Goal: Contribute content

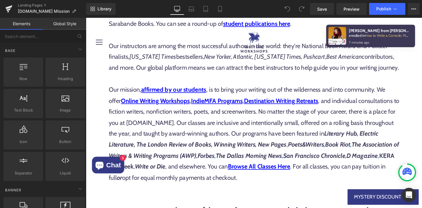
scroll to position [580, 0]
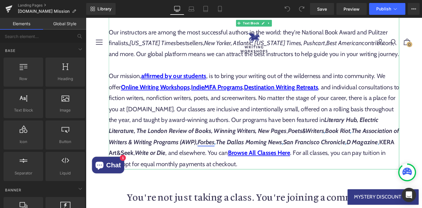
click at [224, 153] on link "Forbes" at bounding box center [214, 151] width 18 height 8
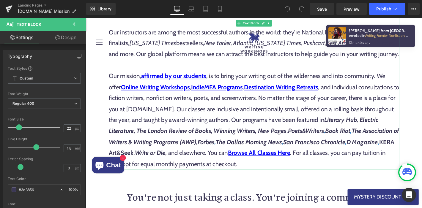
click at [246, 153] on span "The Association of Writers & Writing Programs (AWP)," at bounding box center [265, 145] width 311 height 20
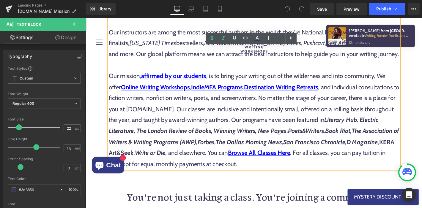
click at [398, 139] on span "The Association of Writers & Writing Programs (AWP)," at bounding box center [265, 145] width 311 height 20
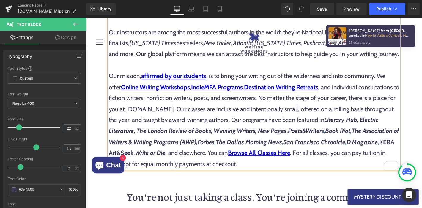
click at [415, 130] on p "Our mission, affirmed by our students , is to bring your writing out of the wil…" at bounding box center [265, 128] width 311 height 106
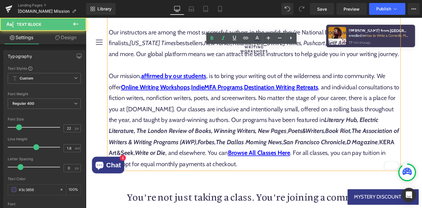
click at [245, 139] on span "Literary Hub, Electric Literature, The London Review of Books, Winning Writers,…" at bounding box center [254, 133] width 289 height 20
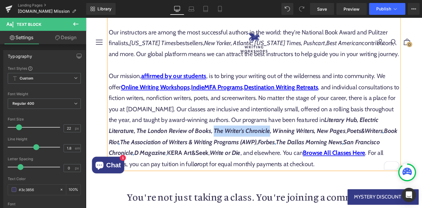
drag, startPoint x: 245, startPoint y: 139, endPoint x: 304, endPoint y: 141, distance: 59.2
click at [304, 141] on span "Literary Hub, Electric Literature, The London Review of Books, The Writer's Chr…" at bounding box center [254, 133] width 289 height 20
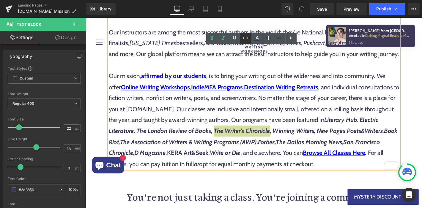
click at [247, 36] on icon at bounding box center [245, 37] width 7 height 7
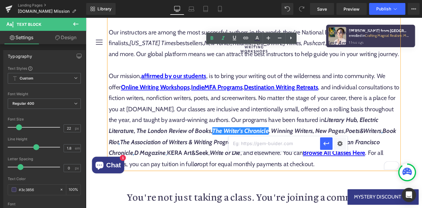
click at [279, 149] on input "text" at bounding box center [275, 143] width 92 height 15
paste input "[URL][DOMAIN_NAME][DATE]"
type input "[URL][DOMAIN_NAME][DATE]"
click at [341, 0] on div "Text Color Highlight Color #333333 Edit or remove link: Edit - Unlink - Cancel …" at bounding box center [211, 0] width 422 height 0
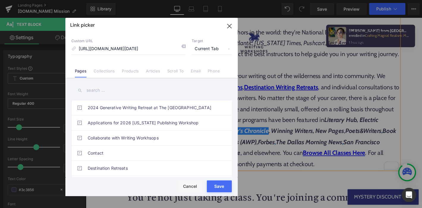
scroll to position [0, 0]
click at [208, 47] on span "Current Tab" at bounding box center [212, 48] width 40 height 11
click at [204, 70] on li "New Tab" at bounding box center [212, 70] width 46 height 10
click at [220, 186] on div "Rendering Content" at bounding box center [211, 185] width 37 height 7
click at [214, 190] on button "Save" at bounding box center [219, 187] width 25 height 12
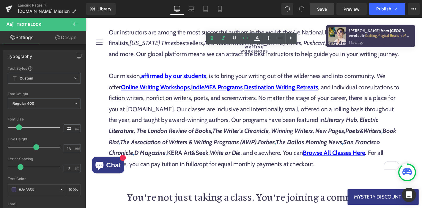
click at [322, 7] on span "Save" at bounding box center [322, 9] width 10 height 6
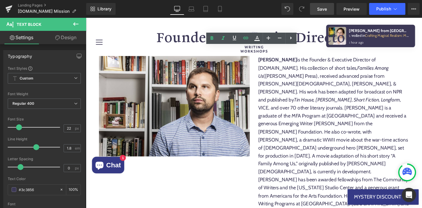
scroll to position [1310, 0]
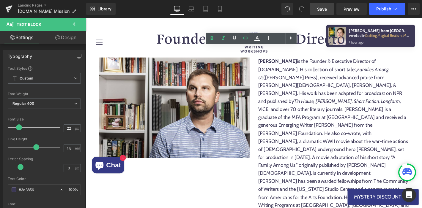
click at [293, 181] on div "[PERSON_NAME] is the Founder & Executive Director of [DOMAIN_NAME]. His collect…" at bounding box center [350, 154] width 161 height 188
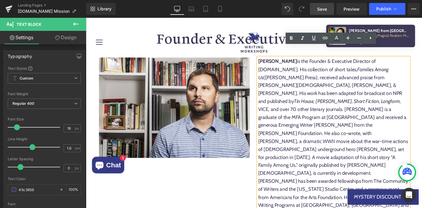
click at [295, 182] on div "[PERSON_NAME] is the Founder & Executive Director of [DOMAIN_NAME]. His collect…" at bounding box center [350, 158] width 161 height 197
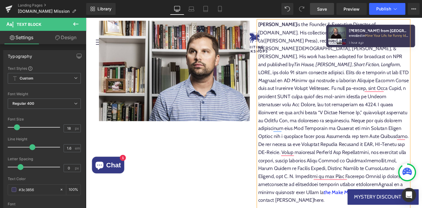
scroll to position [1350, 0]
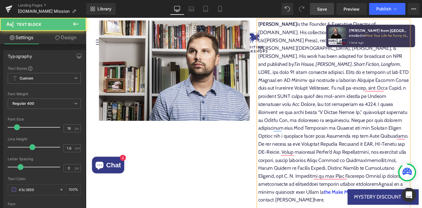
click at [348, 143] on div "[PERSON_NAME] is the Founder & Executive Director of [DOMAIN_NAME]. His collect…" at bounding box center [350, 123] width 161 height 205
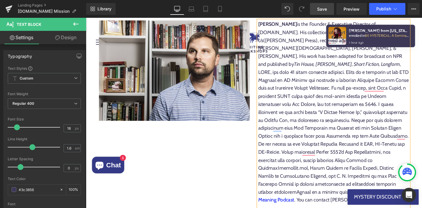
click at [402, 142] on div "[PERSON_NAME] is the Founder & Executive Director of [DOMAIN_NAME]. His collect…" at bounding box center [350, 123] width 161 height 205
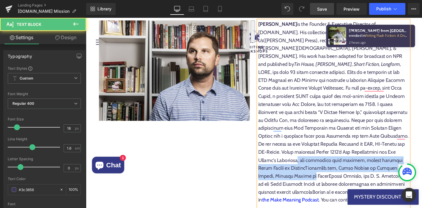
drag, startPoint x: 310, startPoint y: 151, endPoint x: 311, endPoint y: 164, distance: 12.9
click at [311, 164] on div "[PERSON_NAME] is the Founder & Executive Director of [DOMAIN_NAME]. His collect…" at bounding box center [350, 123] width 161 height 205
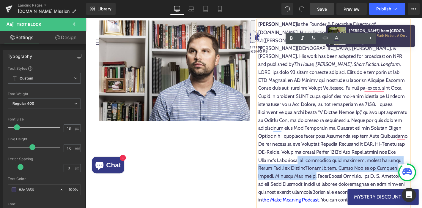
click at [311, 164] on div "[PERSON_NAME] is the Founder & Executive Director of [DOMAIN_NAME]. His collect…" at bounding box center [350, 123] width 161 height 205
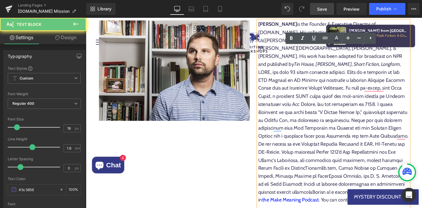
click at [310, 152] on div "[PERSON_NAME] is the Founder & Executive Director of [DOMAIN_NAME]. His collect…" at bounding box center [350, 123] width 161 height 205
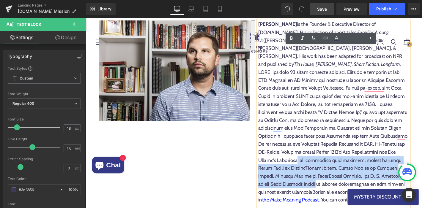
drag, startPoint x: 309, startPoint y: 151, endPoint x: 304, endPoint y: 176, distance: 25.4
click at [304, 176] on div "[PERSON_NAME] is the Founder & Executive Director of [DOMAIN_NAME]. His collect…" at bounding box center [350, 123] width 161 height 205
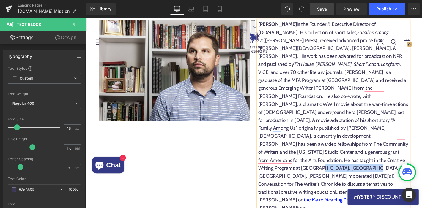
drag, startPoint x: 413, startPoint y: 141, endPoint x: 309, endPoint y: 152, distance: 104.9
click at [309, 152] on div "[PERSON_NAME] is the Founder & Executive Director of [DOMAIN_NAME]. His collect…" at bounding box center [350, 128] width 161 height 214
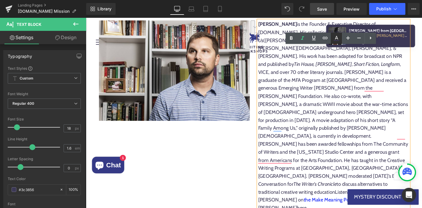
click at [335, 38] on icon at bounding box center [336, 38] width 7 height 7
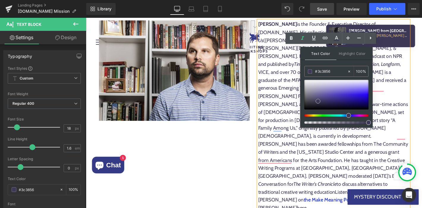
type input "#3e21fb"
click at [366, 93] on div at bounding box center [336, 95] width 64 height 30
click at [292, 40] on icon at bounding box center [291, 38] width 7 height 7
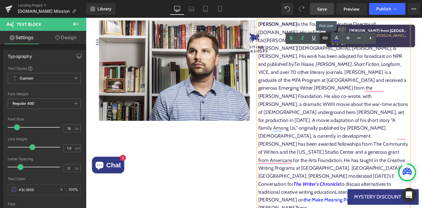
click at [326, 39] on icon at bounding box center [325, 37] width 7 height 7
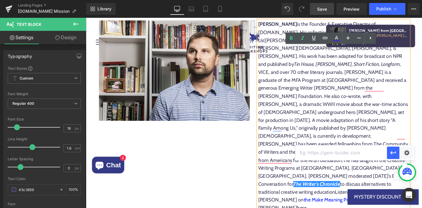
click at [309, 156] on input "text" at bounding box center [341, 153] width 92 height 15
click at [308, 152] on input "text" at bounding box center [341, 153] width 92 height 15
paste input "[URL][DOMAIN_NAME][DATE]"
type input "[URL][DOMAIN_NAME][DATE]"
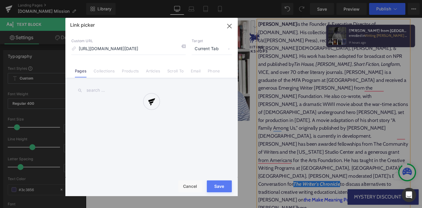
click at [406, 0] on div "Text Color Highlight Color rgba(62, 33, 251, 1) #3e21fb 100 % transparent trans…" at bounding box center [211, 0] width 422 height 0
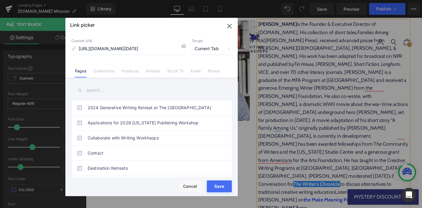
scroll to position [0, 0]
click at [198, 52] on span "Current Tab" at bounding box center [212, 48] width 40 height 11
click at [194, 71] on li "New Tab" at bounding box center [212, 70] width 46 height 10
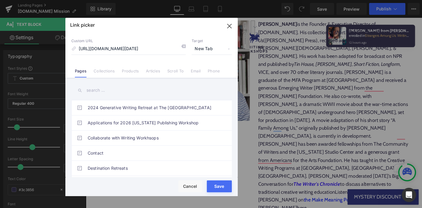
click at [215, 188] on div "Rendering Content" at bounding box center [211, 185] width 37 height 7
click at [214, 190] on button "Save" at bounding box center [219, 187] width 25 height 12
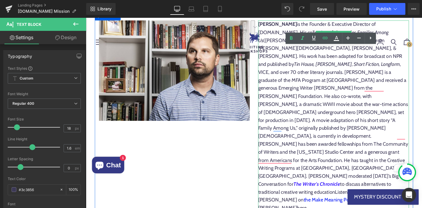
click at [318, 147] on div "[PERSON_NAME] is the Founder & Executive Director of [DOMAIN_NAME]. His collect…" at bounding box center [350, 123] width 161 height 205
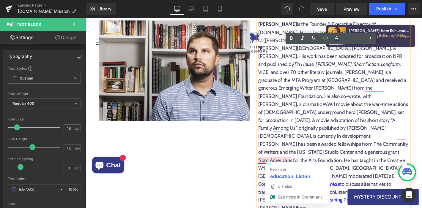
click at [292, 159] on div "[PERSON_NAME] is the Founder & Executive Director of [DOMAIN_NAME]. His collect…" at bounding box center [350, 128] width 161 height 214
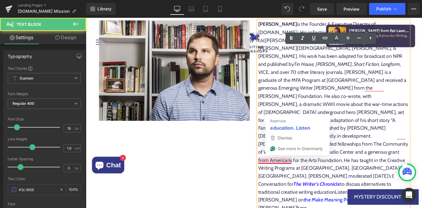
click at [361, 156] on div "[PERSON_NAME] is the Founder & Executive Director of [DOMAIN_NAME]. His collect…" at bounding box center [350, 128] width 161 height 214
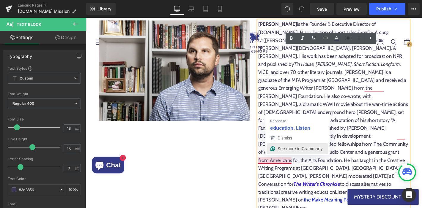
click at [279, 150] on span "See more in Grammarly" at bounding box center [300, 148] width 45 height 5
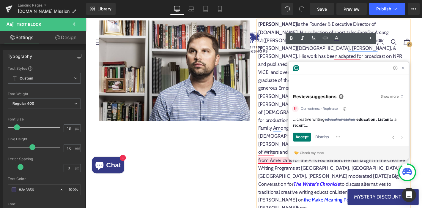
click at [293, 168] on div "[PERSON_NAME] is the Founder & Executive Director of [DOMAIN_NAME]. His collect…" at bounding box center [350, 128] width 161 height 214
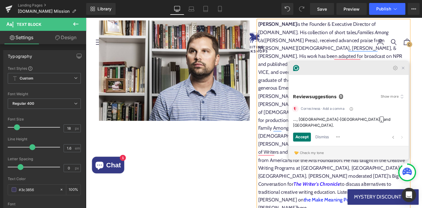
click at [422, 74] on icon "Close Grammarly Assistant" at bounding box center [425, 71] width 5 height 5
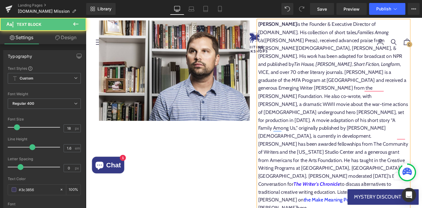
click at [347, 155] on div "[PERSON_NAME] is the Founder & Executive Director of [DOMAIN_NAME]. His collect…" at bounding box center [350, 128] width 161 height 214
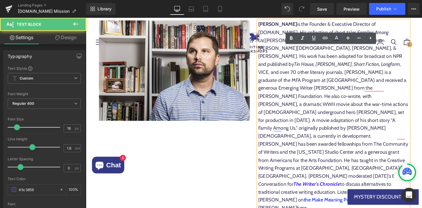
click at [340, 152] on div "[PERSON_NAME] is the Founder & Executive Director of [DOMAIN_NAME]. His collect…" at bounding box center [350, 128] width 161 height 214
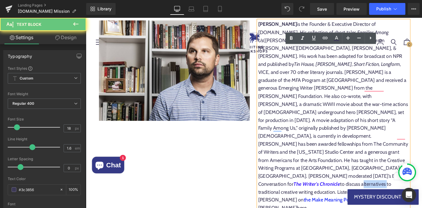
click at [340, 152] on div "[PERSON_NAME] is the Founder & Executive Director of [DOMAIN_NAME]. His collect…" at bounding box center [350, 128] width 161 height 214
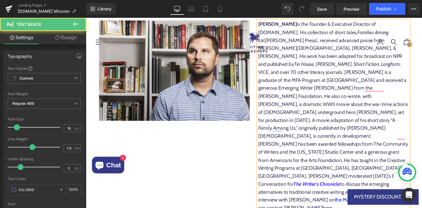
click at [327, 160] on div "[PERSON_NAME] is the Founder & Executive Director of [DOMAIN_NAME]. His collect…" at bounding box center [350, 128] width 161 height 214
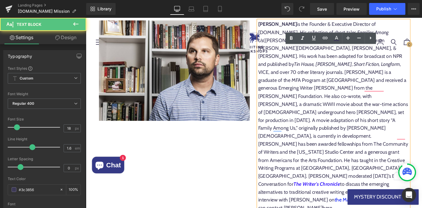
click at [337, 161] on div "[PERSON_NAME] is the Founder & Executive Director of [DOMAIN_NAME]. His collect…" at bounding box center [350, 128] width 161 height 214
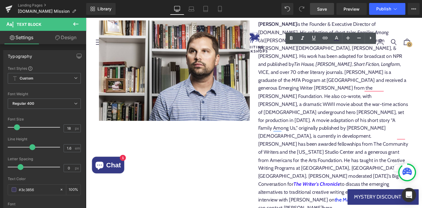
click at [318, 9] on span "Save" at bounding box center [322, 9] width 10 height 6
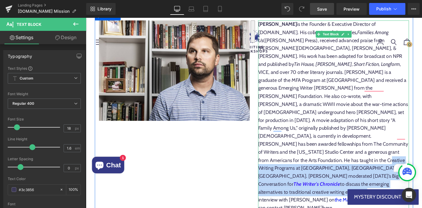
drag, startPoint x: 334, startPoint y: 141, endPoint x: 327, endPoint y: 160, distance: 20.1
click at [327, 160] on div "[PERSON_NAME] is the Founder & Executive Director of [DOMAIN_NAME]. His collect…" at bounding box center [350, 123] width 161 height 205
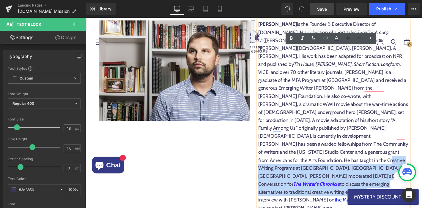
copy div "[DATE]’s Big Conversation for The Writer's Chronicle to discuss the emerging al…"
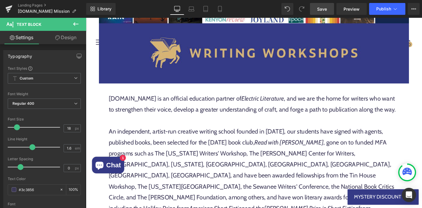
scroll to position [397, 0]
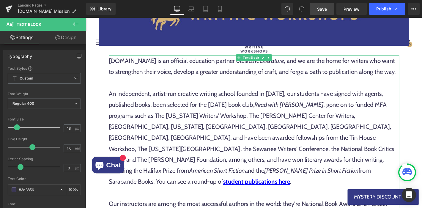
click at [291, 112] on p "An independent, artist-run creative writing school founded in [DATE], our stude…" at bounding box center [265, 147] width 311 height 106
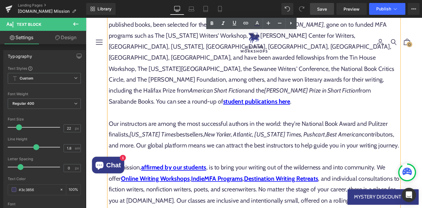
scroll to position [483, 0]
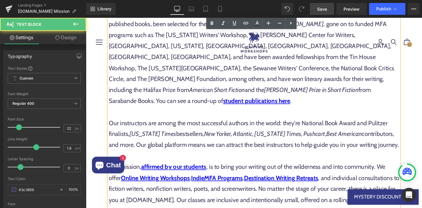
click at [406, 156] on p "Our instructors are among the most successful authors in the world: they're Nat…" at bounding box center [265, 142] width 311 height 35
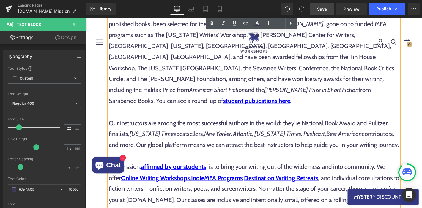
click at [407, 155] on p "Our instructors are among the most successful authors in the world: they're Nat…" at bounding box center [265, 142] width 311 height 35
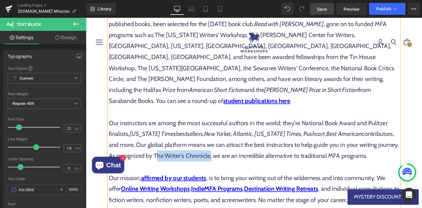
drag, startPoint x: 151, startPoint y: 165, endPoint x: 210, endPoint y: 166, distance: 58.9
click at [210, 166] on p "Our instructors are among the most successful authors in the world: they're Nat…" at bounding box center [265, 148] width 311 height 47
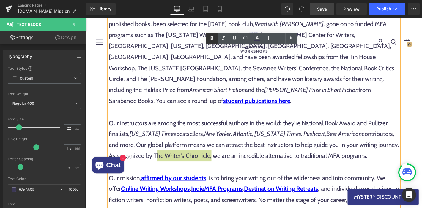
click at [212, 36] on icon at bounding box center [211, 38] width 7 height 7
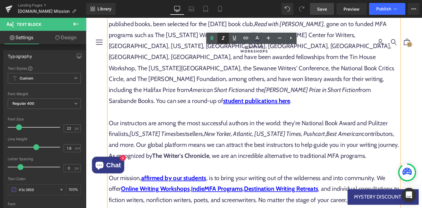
click at [221, 38] on icon at bounding box center [223, 38] width 7 height 7
click at [246, 39] on icon at bounding box center [245, 37] width 7 height 7
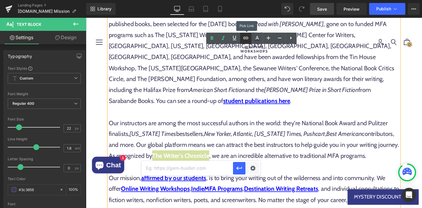
scroll to position [0, 0]
click at [257, 40] on icon at bounding box center [257, 38] width 7 height 7
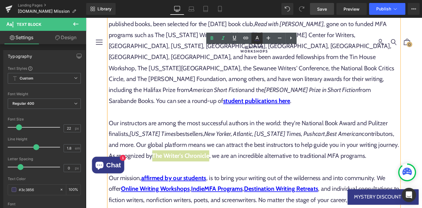
click at [257, 40] on icon at bounding box center [256, 40] width 5 height 1
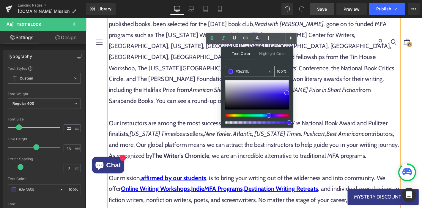
click at [231, 71] on span at bounding box center [231, 72] width 4 height 4
click at [286, 93] on span at bounding box center [286, 93] width 5 height 5
click at [204, 131] on p "Our instructors are among the most successful authors in the world: they're Nat…" at bounding box center [265, 148] width 311 height 47
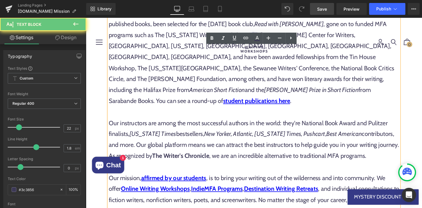
click at [157, 166] on span "The Writer's Chronicle" at bounding box center [187, 166] width 61 height 8
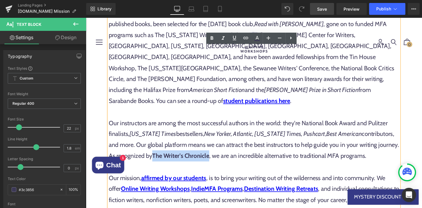
drag, startPoint x: 152, startPoint y: 166, endPoint x: 211, endPoint y: 165, distance: 59.1
click at [211, 165] on span "The Writer's Chronicle" at bounding box center [187, 166] width 61 height 8
click at [258, 39] on icon at bounding box center [257, 38] width 7 height 7
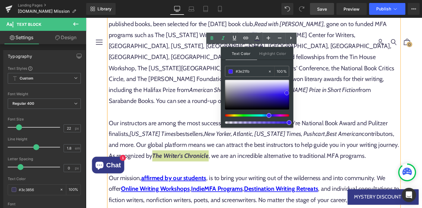
click at [287, 93] on span at bounding box center [286, 93] width 5 height 5
click at [229, 73] on span at bounding box center [231, 72] width 4 height 4
click at [287, 92] on span at bounding box center [286, 93] width 5 height 5
click at [184, 156] on p "Our instructors are among the most successful authors in the world: they're Nat…" at bounding box center [265, 148] width 311 height 47
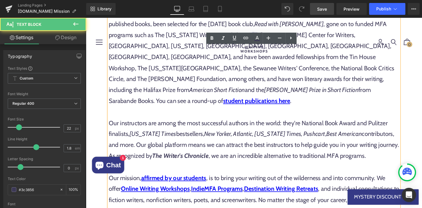
click at [197, 162] on span "The Writer's Chronicle" at bounding box center [187, 166] width 60 height 8
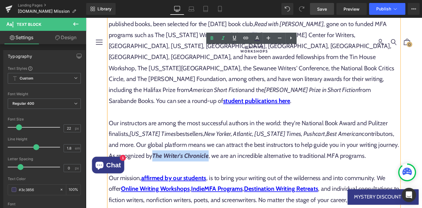
drag, startPoint x: 151, startPoint y: 166, endPoint x: 210, endPoint y: 166, distance: 58.9
click at [210, 166] on span "The Writer's Chronicle" at bounding box center [187, 166] width 60 height 8
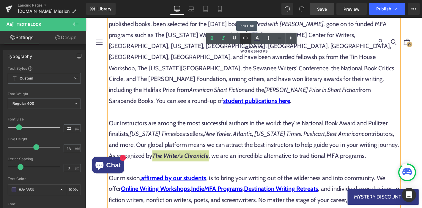
click at [246, 39] on icon at bounding box center [245, 37] width 7 height 7
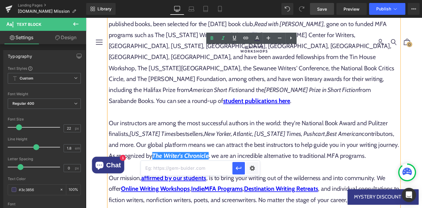
click at [179, 166] on input "text" at bounding box center [187, 168] width 92 height 15
paste input "[URL][DOMAIN_NAME][DATE]"
type input "[URL][DOMAIN_NAME][DATE]"
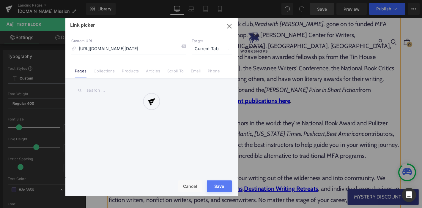
click at [253, 0] on div "Text Color Highlight Color rgba(62, 33, 251, 1) #3e21fb 100 % transparent trans…" at bounding box center [211, 0] width 422 height 0
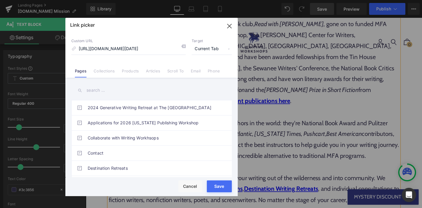
scroll to position [0, 0]
click at [199, 49] on span "Current Tab" at bounding box center [212, 48] width 40 height 11
click at [198, 69] on li "New Tab" at bounding box center [212, 70] width 46 height 10
click at [214, 191] on button "Save" at bounding box center [219, 187] width 25 height 12
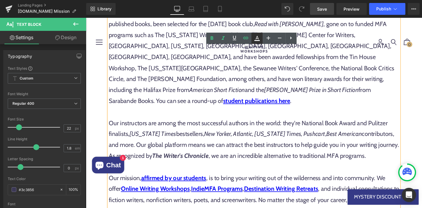
click at [257, 41] on icon at bounding box center [257, 38] width 7 height 7
type input "#3c3856"
type input "100"
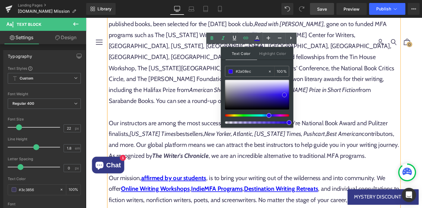
drag, startPoint x: 238, startPoint y: 101, endPoint x: 284, endPoint y: 95, distance: 46.5
click at [284, 95] on span at bounding box center [284, 95] width 5 height 5
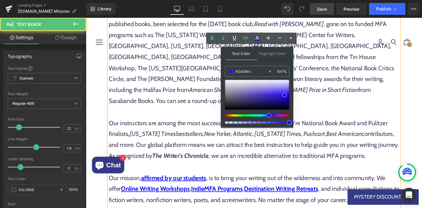
click at [202, 133] on p "Our instructors are among the most successful authors in the world: they're Nat…" at bounding box center [265, 148] width 311 height 47
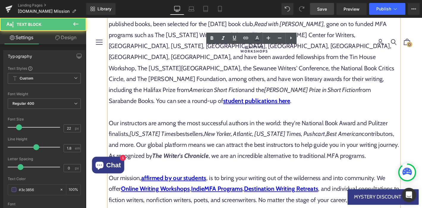
click at [213, 161] on p "Our instructors are among the most successful authors in the world: they're Nat…" at bounding box center [265, 148] width 311 height 47
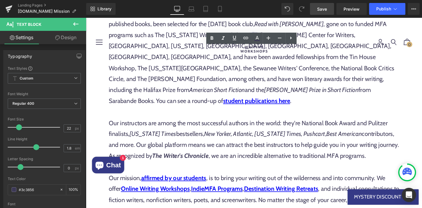
click at [322, 10] on span "Save" at bounding box center [322, 9] width 10 height 6
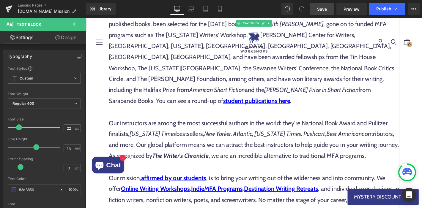
click at [256, 166] on p "Our instructors are among the most successful authors in the world: they're Nat…" at bounding box center [265, 148] width 311 height 47
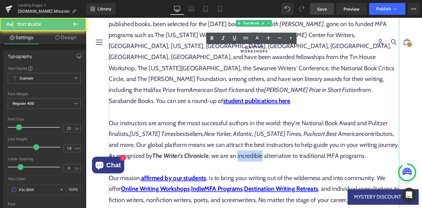
click at [256, 166] on p "Our instructors are among the most successful authors in the world: they're Nat…" at bounding box center [265, 148] width 311 height 47
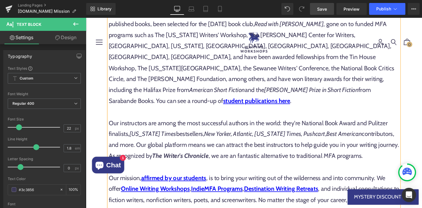
click at [247, 169] on p "Our instructors are among the most successful authors in the world: they're Nat…" at bounding box center [265, 148] width 311 height 47
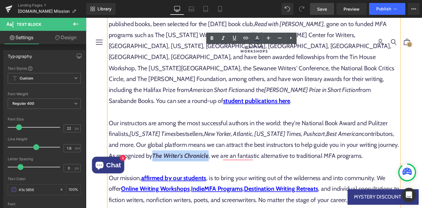
drag, startPoint x: 150, startPoint y: 166, endPoint x: 210, endPoint y: 167, distance: 59.8
click at [210, 167] on link "The Writer's Chronicle" at bounding box center [187, 166] width 60 height 8
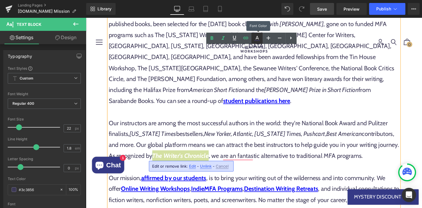
click at [258, 38] on icon at bounding box center [257, 38] width 3 height 4
type input "#ffffff"
type input "100"
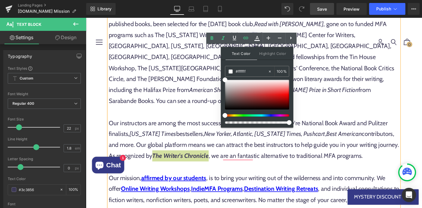
click at [271, 115] on div at bounding box center [255, 115] width 64 height 2
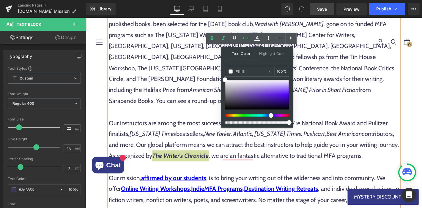
click at [269, 115] on div at bounding box center [255, 115] width 64 height 2
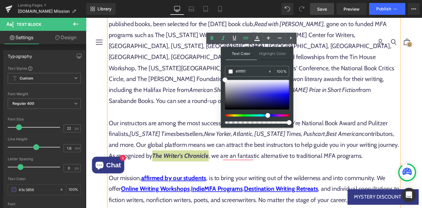
drag, startPoint x: 271, startPoint y: 117, endPoint x: 265, endPoint y: 118, distance: 5.5
click at [265, 118] on div at bounding box center [257, 102] width 64 height 44
click at [285, 95] on div at bounding box center [257, 95] width 64 height 30
click at [287, 91] on div at bounding box center [257, 95] width 64 height 30
click at [286, 97] on div at bounding box center [257, 95] width 64 height 30
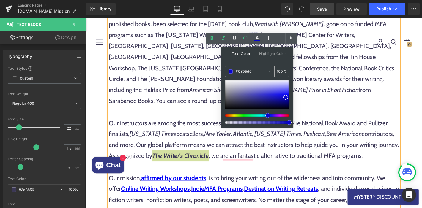
click at [248, 73] on input "#0805d0" at bounding box center [252, 71] width 32 height 7
click at [231, 72] on span at bounding box center [231, 72] width 4 height 4
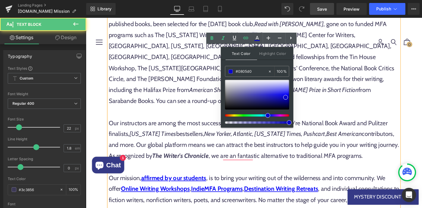
click at [353, 120] on p "To enrich screen reader interactions, please activate Accessibility in Grammarl…" at bounding box center [265, 119] width 311 height 12
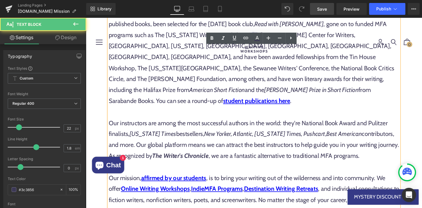
click at [265, 154] on p "Our instructors are among the most successful authors in the world: they're Nat…" at bounding box center [265, 148] width 311 height 47
click at [247, 165] on p "Our instructors are among the most successful authors in the world: they're Nat…" at bounding box center [265, 148] width 311 height 47
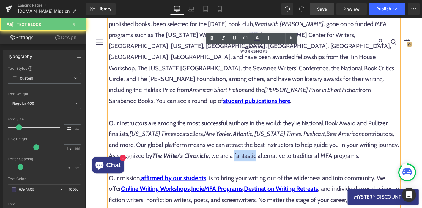
click at [247, 165] on p "Our instructors are among the most successful authors in the world: they're Nat…" at bounding box center [265, 148] width 311 height 47
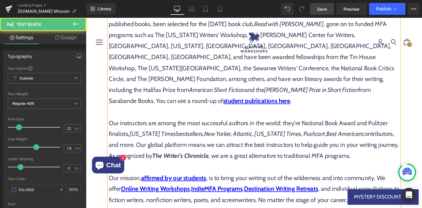
click at [268, 169] on p "Our instructors are among the most successful authors in the world: they're Nat…" at bounding box center [265, 148] width 311 height 47
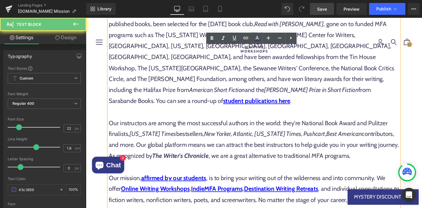
click at [383, 165] on p "Our instructors are among the most successful authors in the world: they're Nat…" at bounding box center [265, 148] width 311 height 47
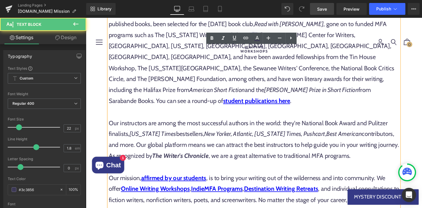
click at [208, 141] on p "Our instructors are among the most successful authors in the world: they're Nat…" at bounding box center [265, 148] width 311 height 47
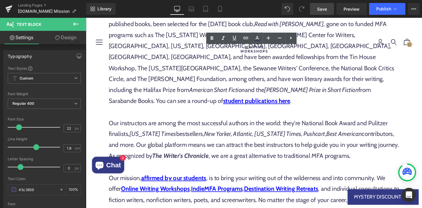
click at [319, 14] on link "Save" at bounding box center [322, 9] width 24 height 12
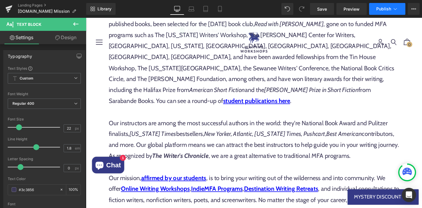
click at [396, 11] on icon at bounding box center [395, 9] width 6 height 6
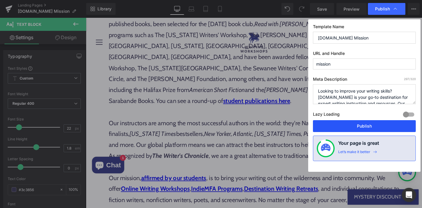
click at [338, 127] on button "Publish" at bounding box center [364, 126] width 103 height 12
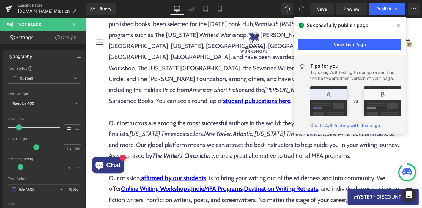
click at [398, 25] on icon at bounding box center [398, 25] width 3 height 3
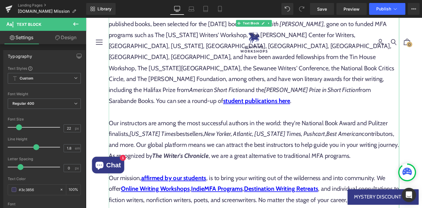
click at [249, 155] on p "Our instructors are among the most successful authors in the world: they're Nat…" at bounding box center [265, 148] width 311 height 47
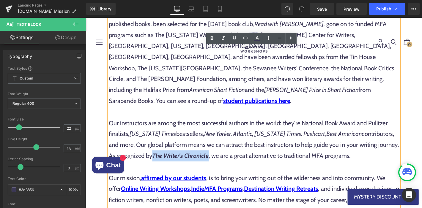
drag, startPoint x: 151, startPoint y: 167, endPoint x: 209, endPoint y: 167, distance: 58.0
click at [209, 167] on link "The Writer's Chronicle" at bounding box center [187, 166] width 60 height 8
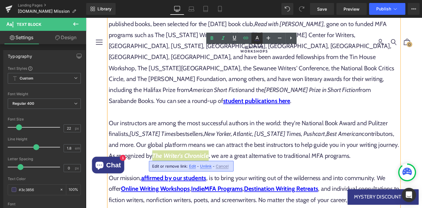
click at [256, 40] on icon at bounding box center [257, 38] width 7 height 7
type input "#ffffff"
type input "100"
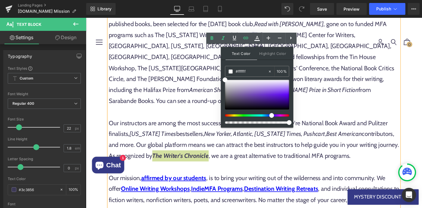
click at [269, 117] on div at bounding box center [255, 115] width 64 height 2
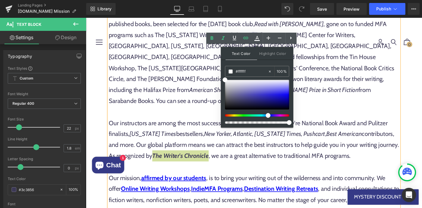
drag, startPoint x: 270, startPoint y: 116, endPoint x: 264, endPoint y: 117, distance: 5.7
click at [264, 117] on div at bounding box center [257, 102] width 64 height 44
click at [287, 94] on div at bounding box center [257, 95] width 64 height 30
click at [254, 72] on input "#1f17fb" at bounding box center [252, 71] width 32 height 7
click at [269, 71] on icon at bounding box center [270, 72] width 4 height 4
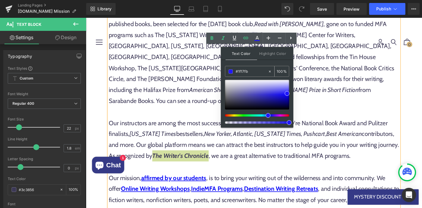
type input "none"
type input "0"
click at [287, 95] on span at bounding box center [287, 93] width 5 height 5
type input "#0f08e2"
type input "100"
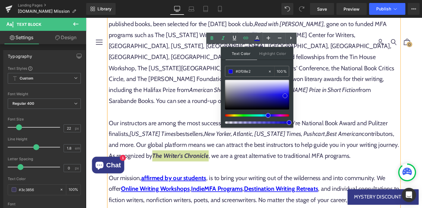
click at [285, 96] on div at bounding box center [257, 95] width 64 height 30
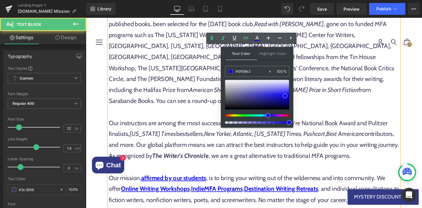
click at [363, 102] on p "An independent, artist-run creative writing school founded in [DATE], our stude…" at bounding box center [265, 60] width 311 height 106
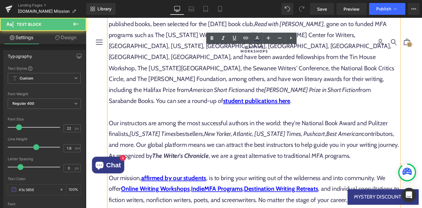
click at [350, 118] on p "To enrich screen reader interactions, please activate Accessibility in Grammarl…" at bounding box center [265, 119] width 311 height 12
